Goal: Information Seeking & Learning: Learn about a topic

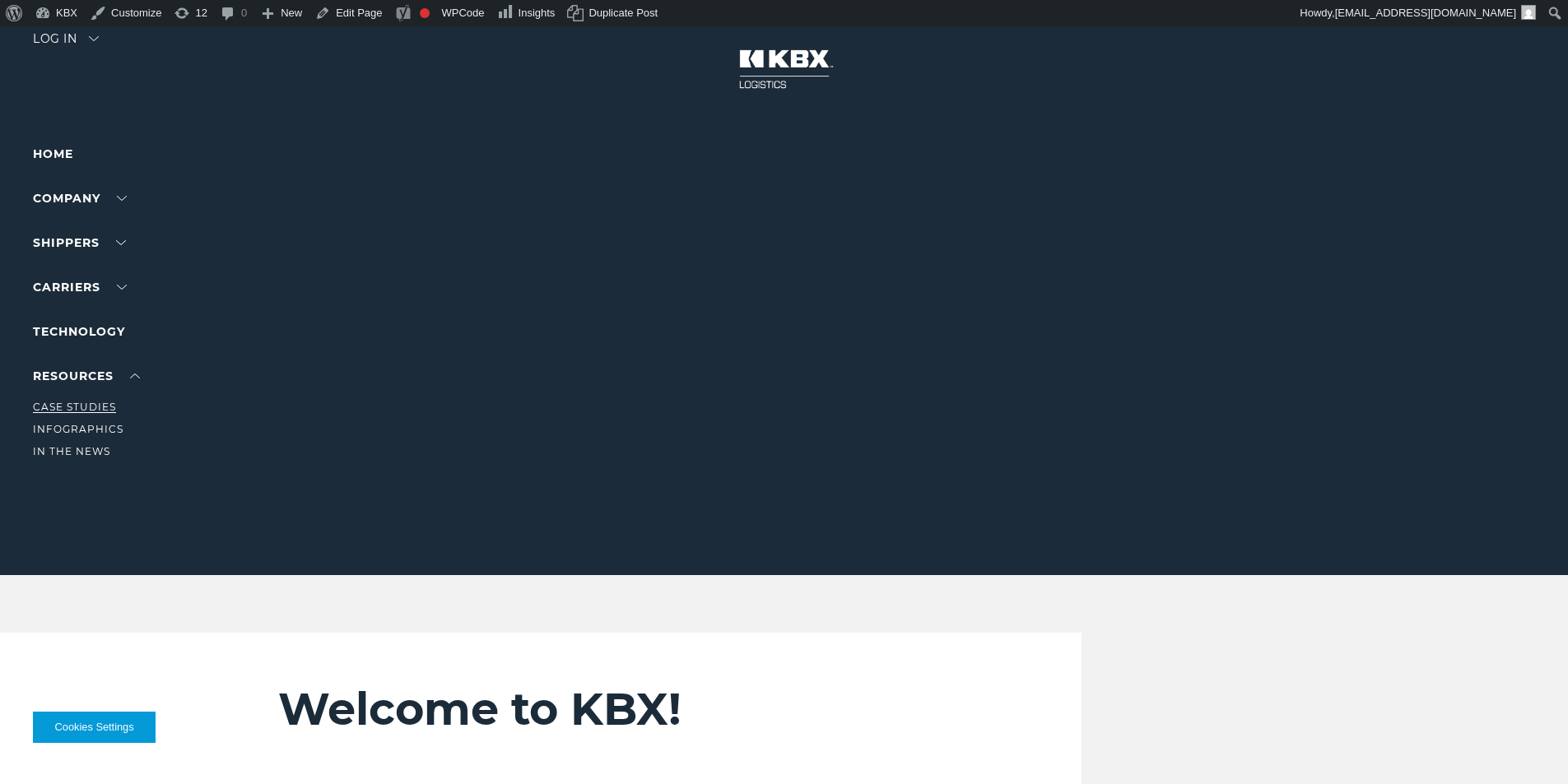
click at [91, 407] on link "Case Studies" at bounding box center [74, 406] width 83 height 12
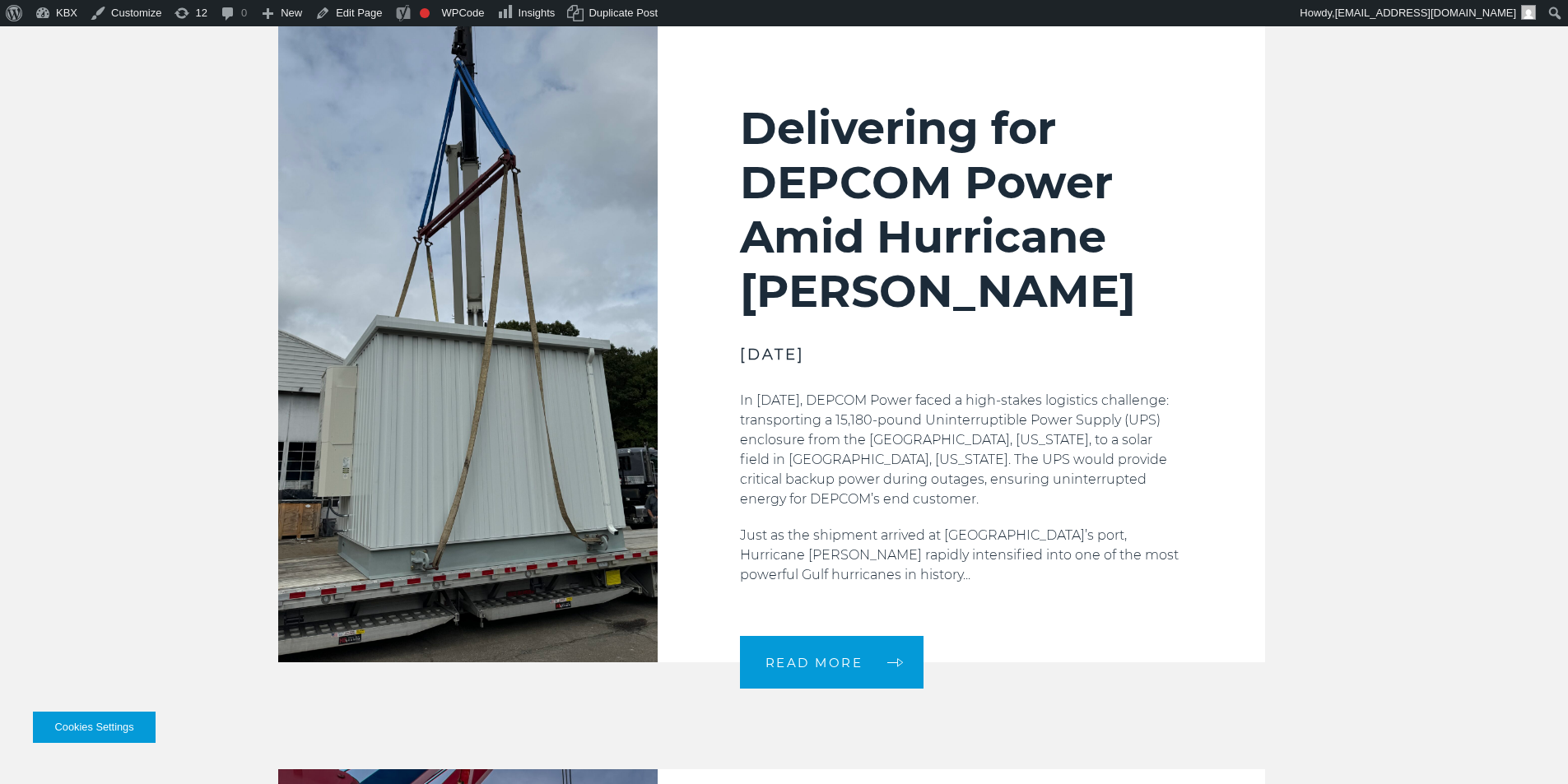
scroll to position [740, 0]
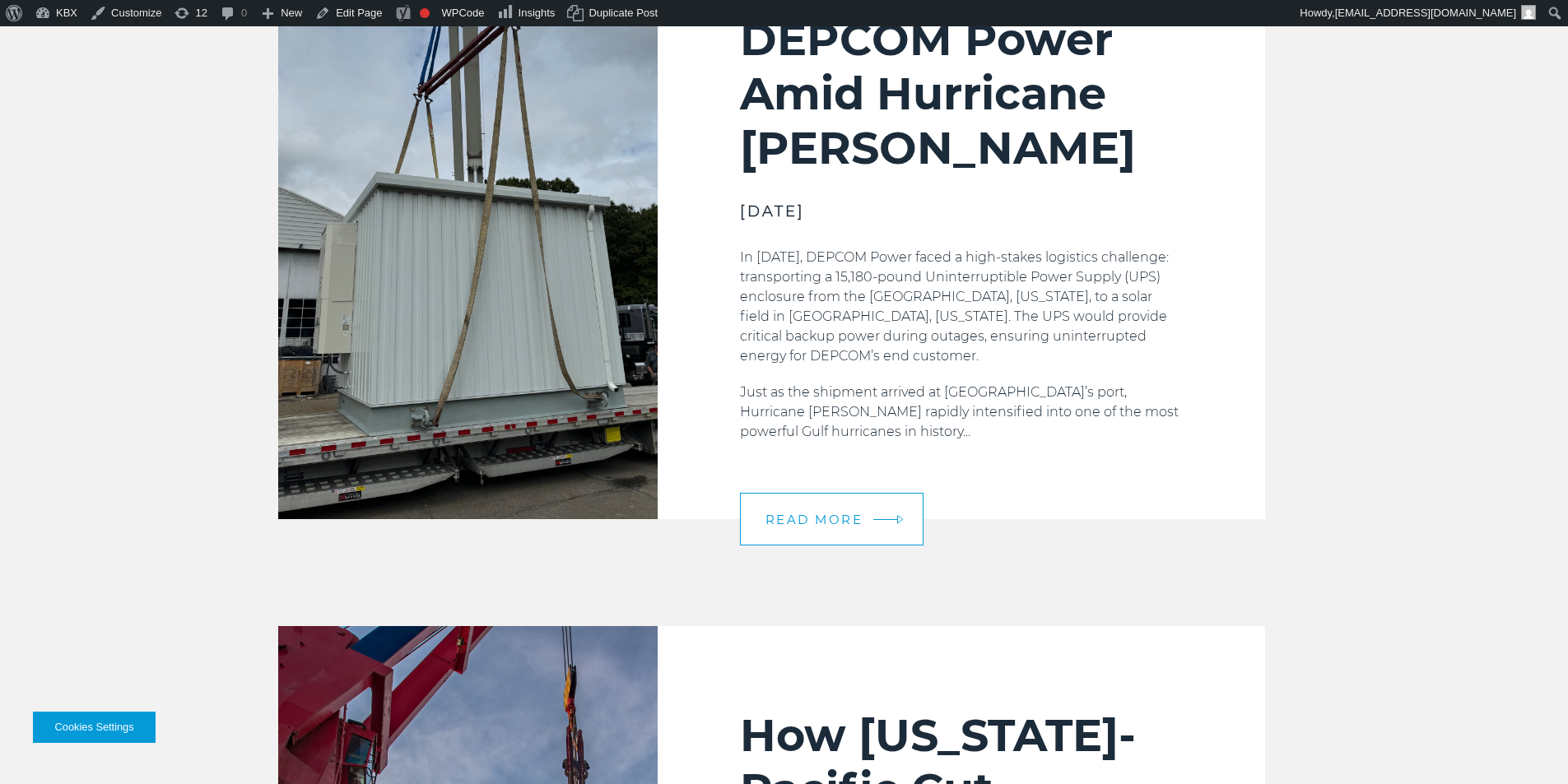
click at [826, 514] on span "READ MORE" at bounding box center [813, 519] width 98 height 12
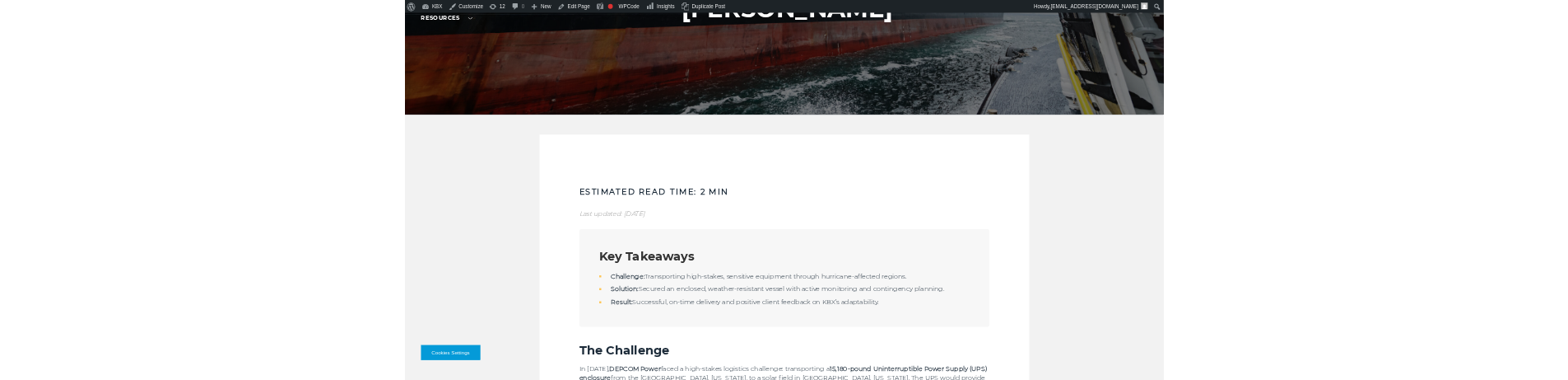
scroll to position [425, 0]
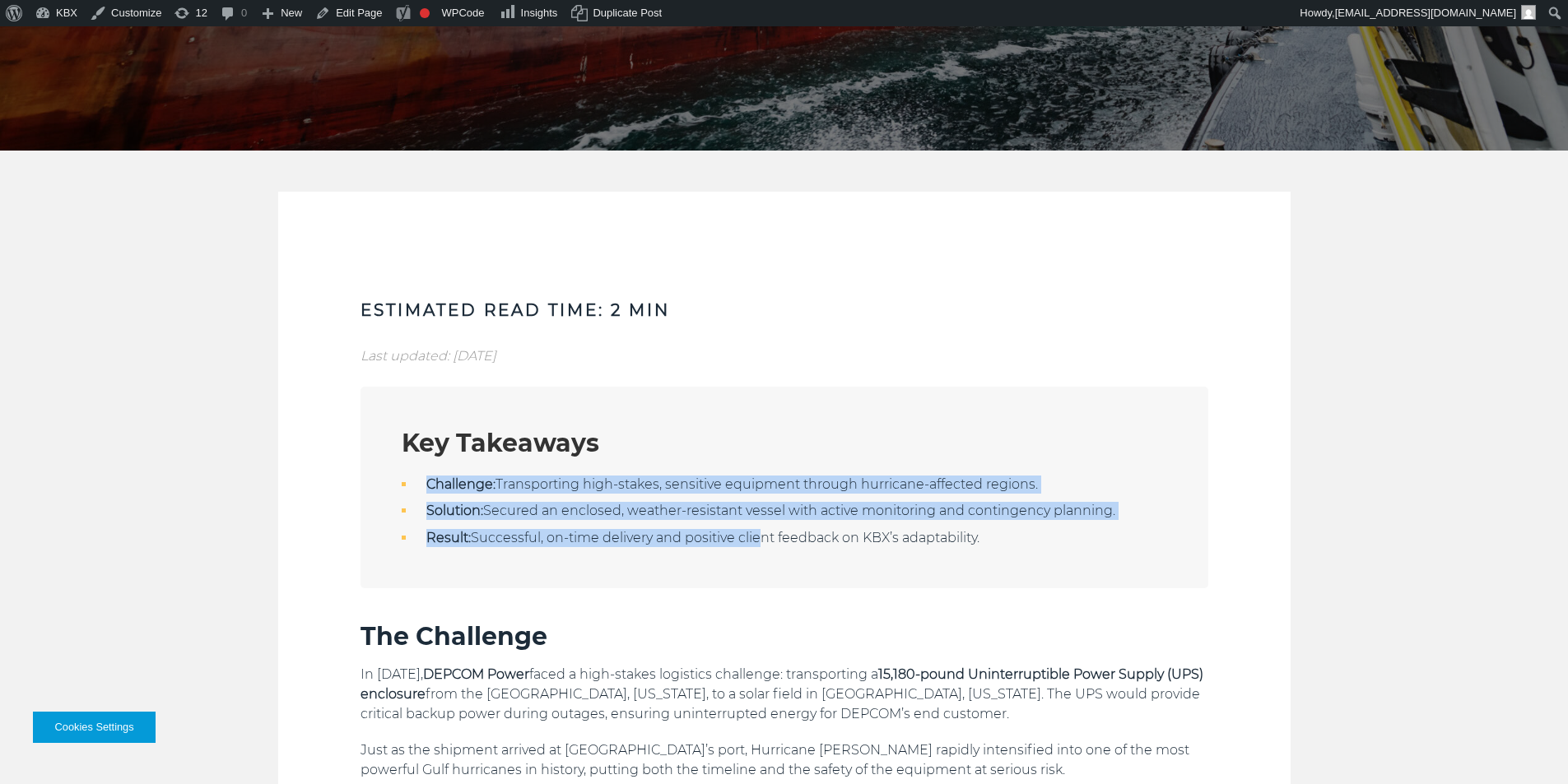
drag, startPoint x: 473, startPoint y: 489, endPoint x: 772, endPoint y: 563, distance: 308.0
click at [771, 563] on div "Key Takeaways Challenge: Transporting high-stakes, sensitive equipment through …" at bounding box center [784, 487] width 848 height 202
click at [772, 563] on div "Key Takeaways Challenge: Transporting high-stakes, sensitive equipment through …" at bounding box center [784, 487] width 848 height 202
